Goal: Transaction & Acquisition: Purchase product/service

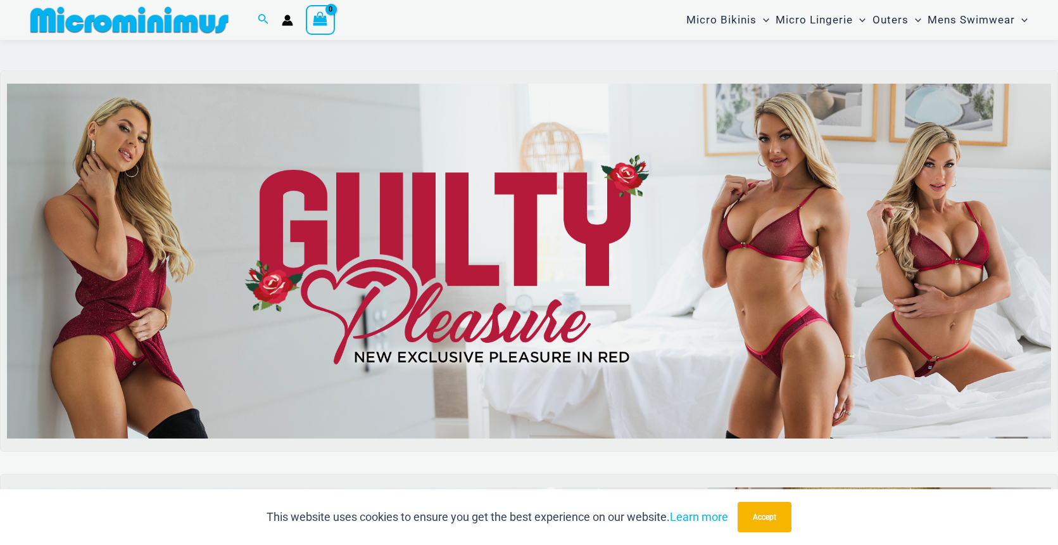
scroll to position [128, 0]
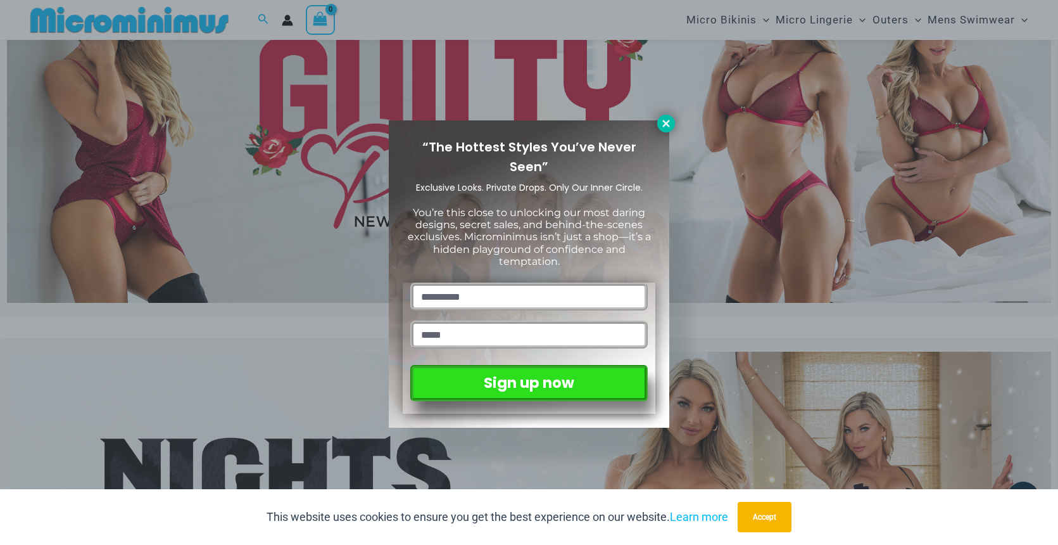
click at [668, 124] on icon at bounding box center [666, 123] width 11 height 11
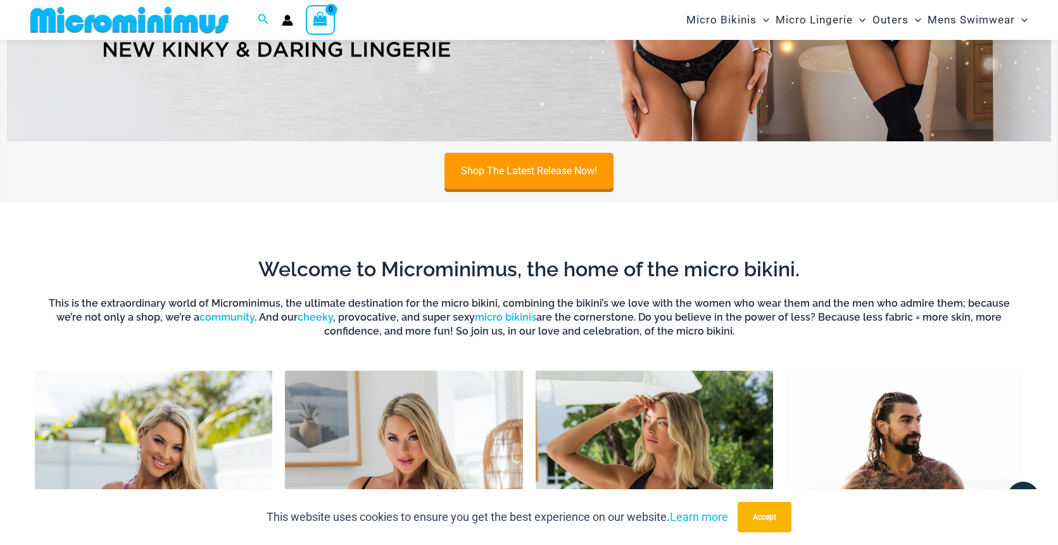
scroll to position [687, 0]
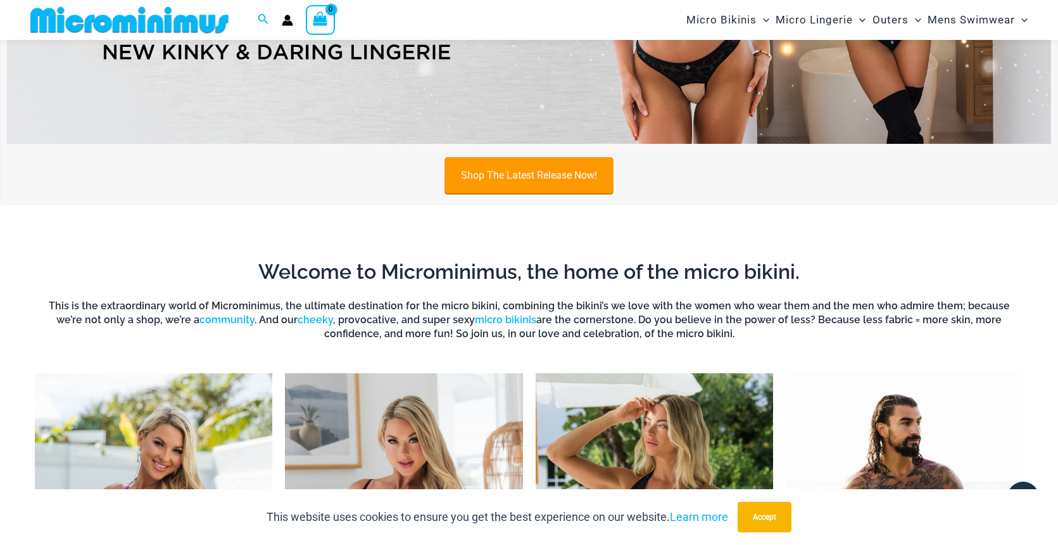
click at [561, 175] on link "Shop The Latest Release Now!" at bounding box center [529, 175] width 169 height 36
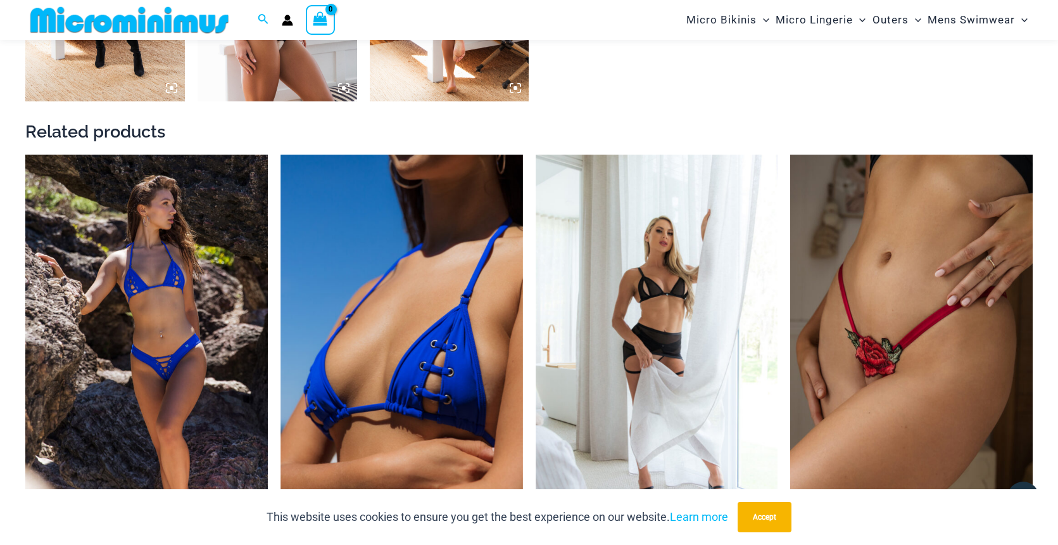
scroll to position [2030, 0]
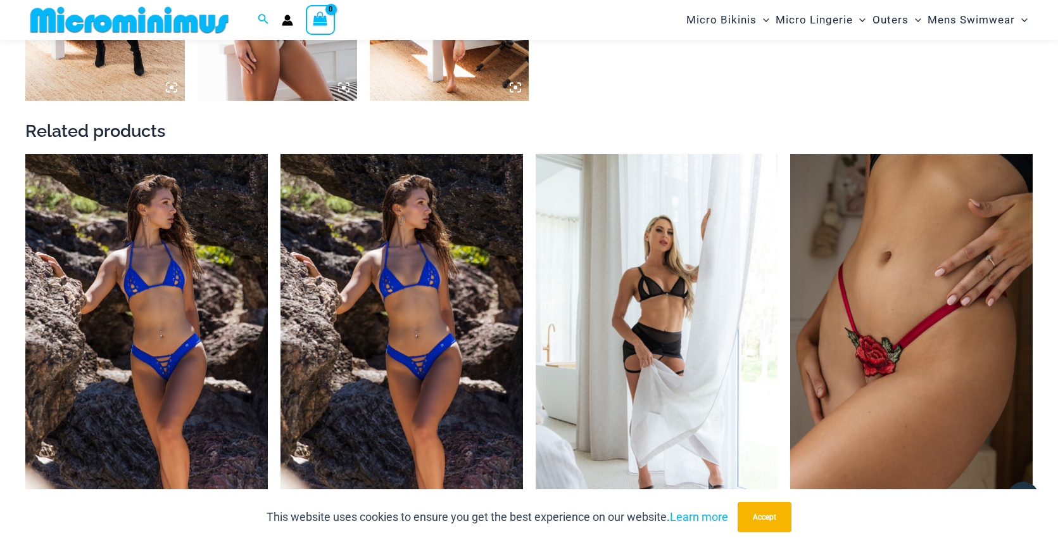
click at [432, 345] on img at bounding box center [402, 336] width 243 height 364
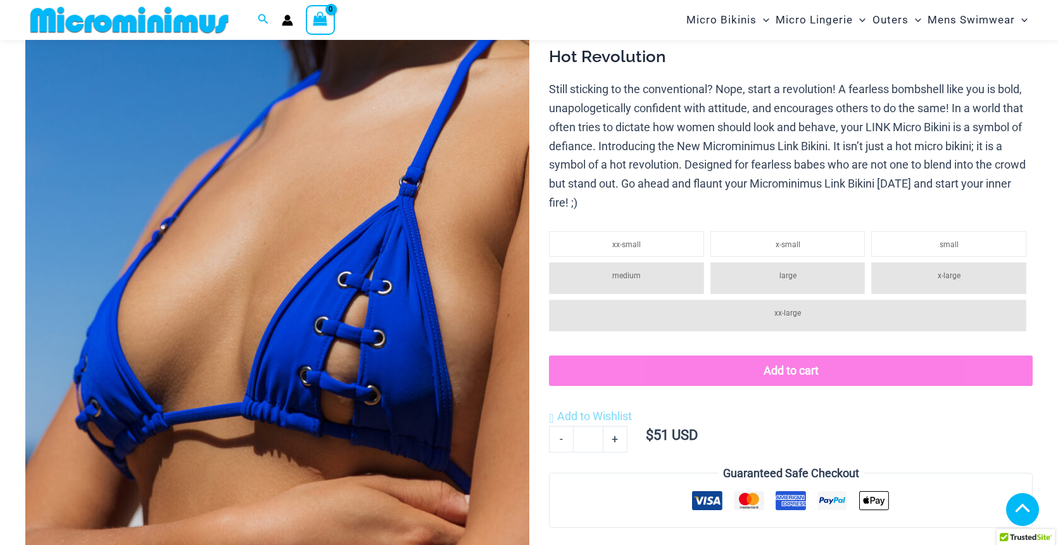
scroll to position [229, 0]
